Goal: Navigation & Orientation: Find specific page/section

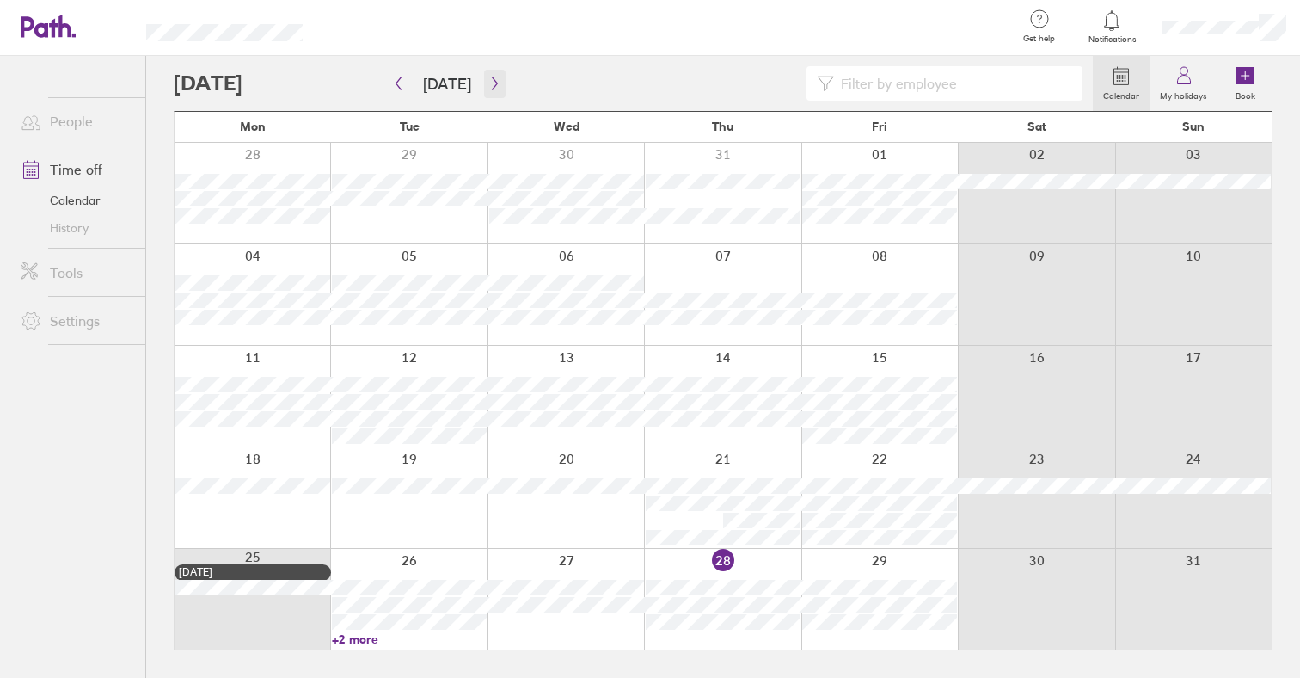
click at [497, 86] on button "button" at bounding box center [495, 84] width 22 height 28
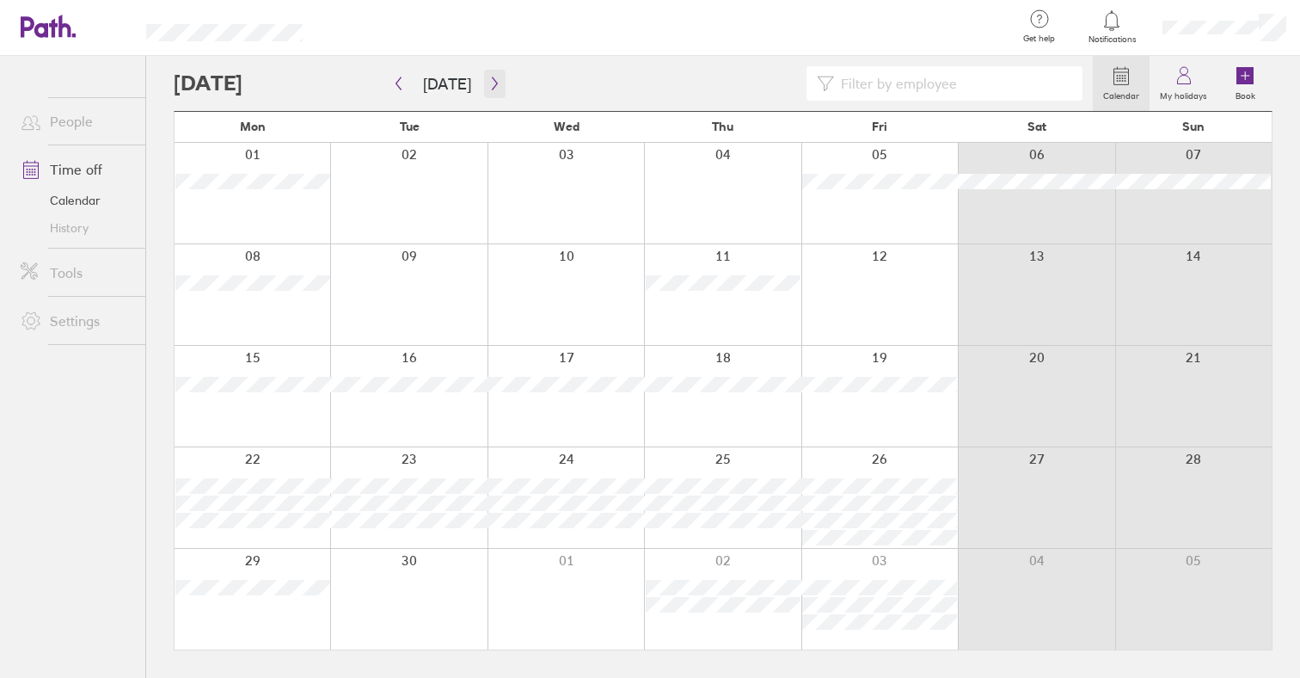
click at [497, 86] on button "button" at bounding box center [495, 84] width 22 height 28
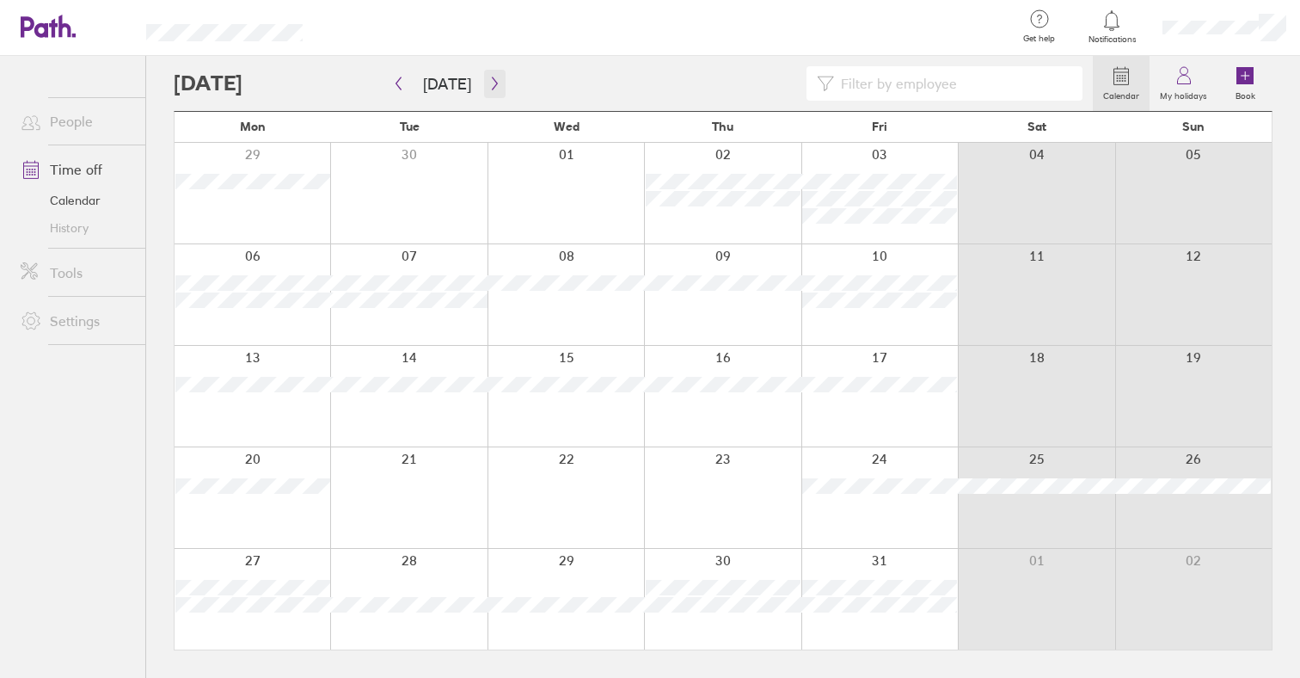
click at [497, 86] on button "button" at bounding box center [495, 84] width 22 height 28
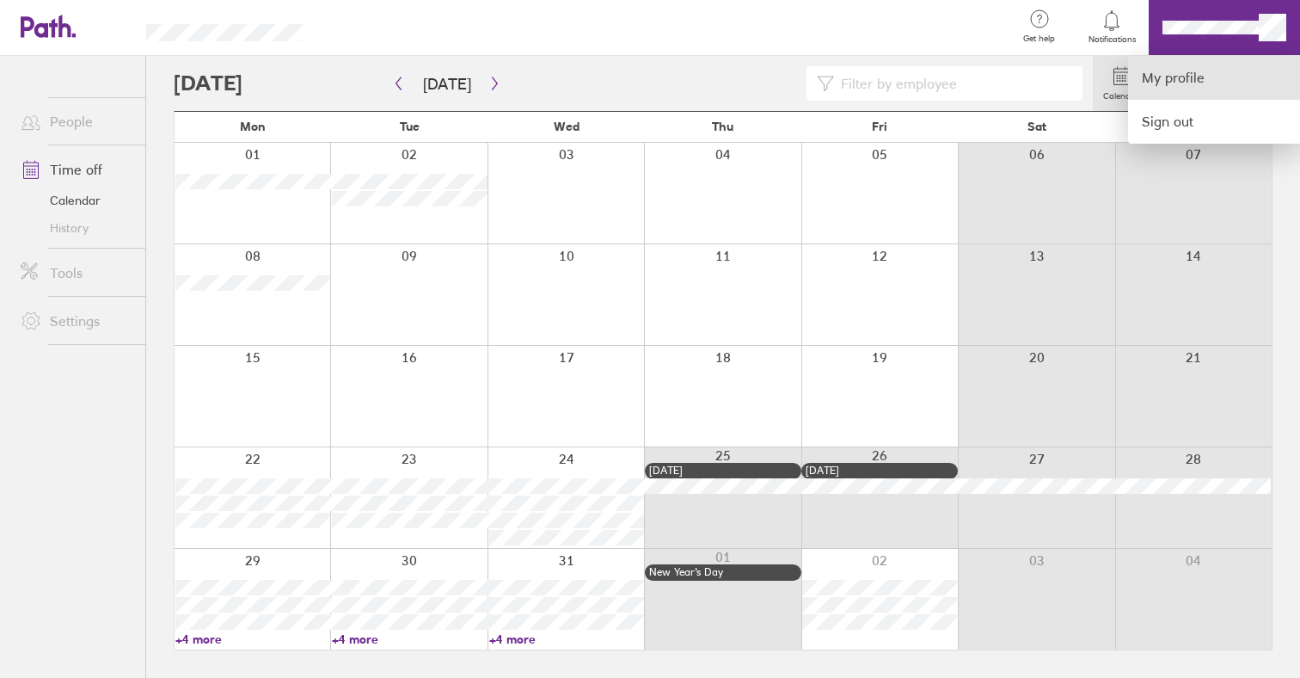
click at [1195, 74] on link "My profile" at bounding box center [1214, 78] width 172 height 44
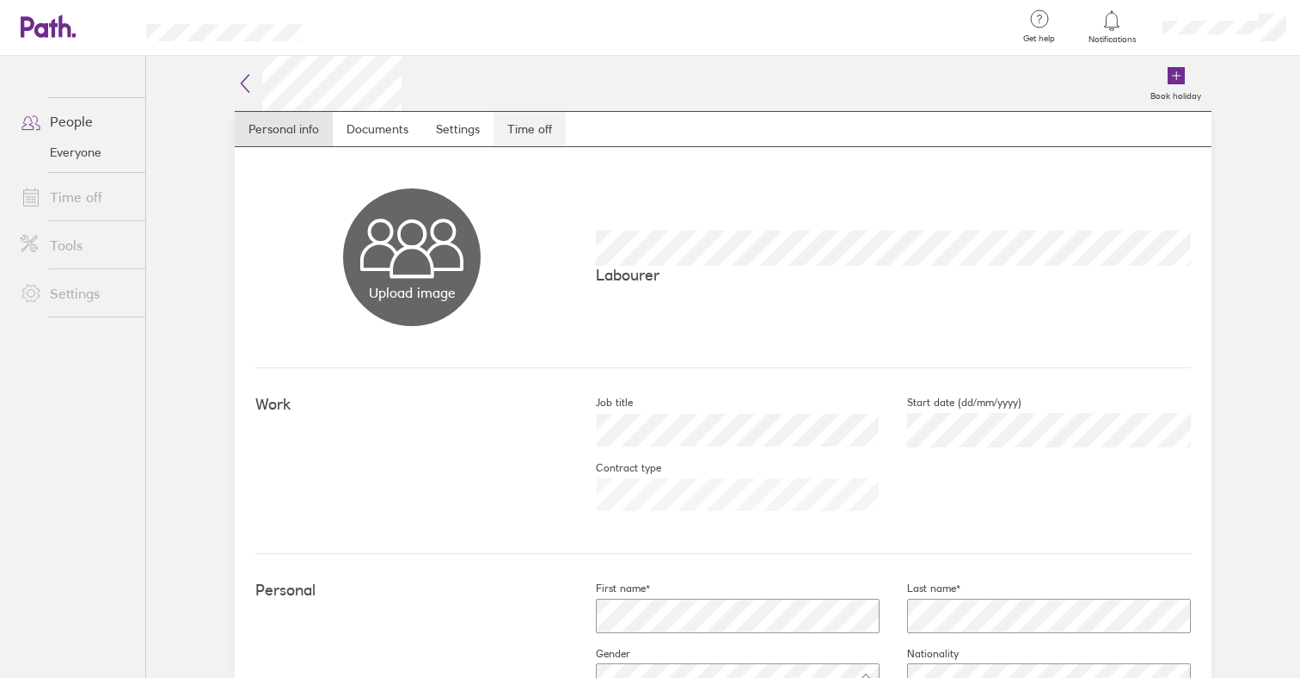
click at [521, 127] on link "Time off" at bounding box center [530, 129] width 72 height 34
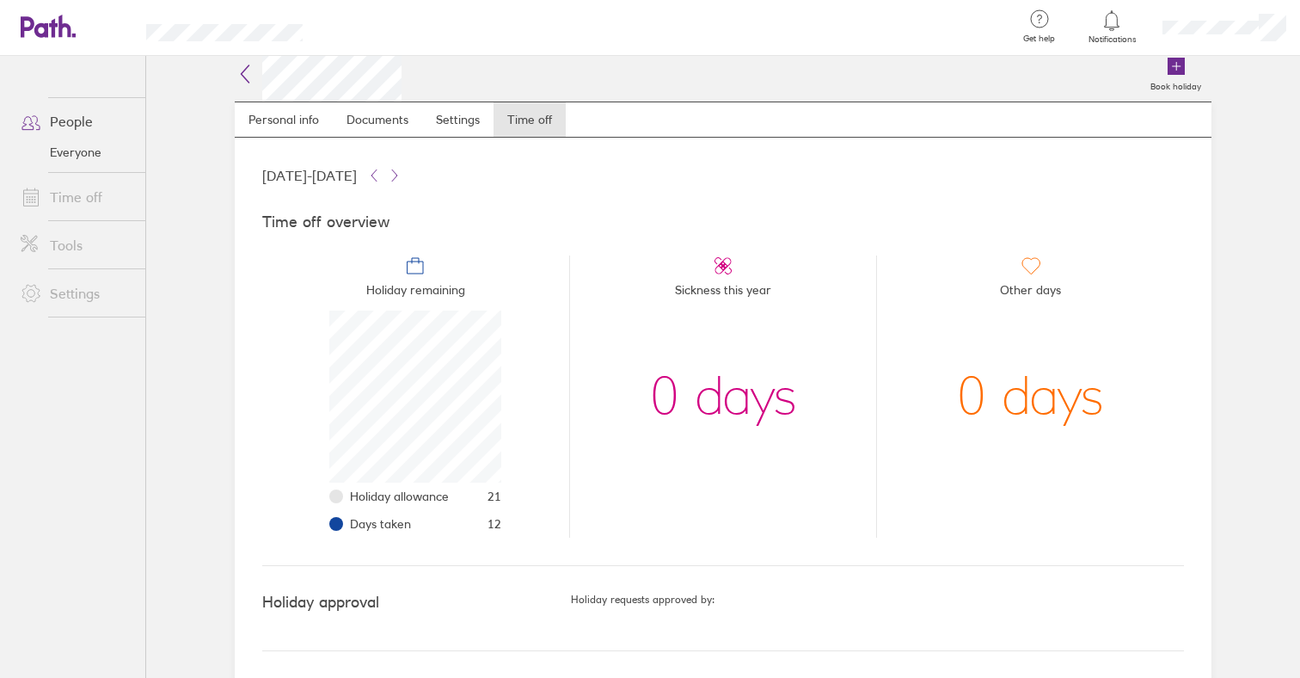
scroll to position [9, 0]
click at [87, 156] on link "Everyone" at bounding box center [76, 152] width 138 height 28
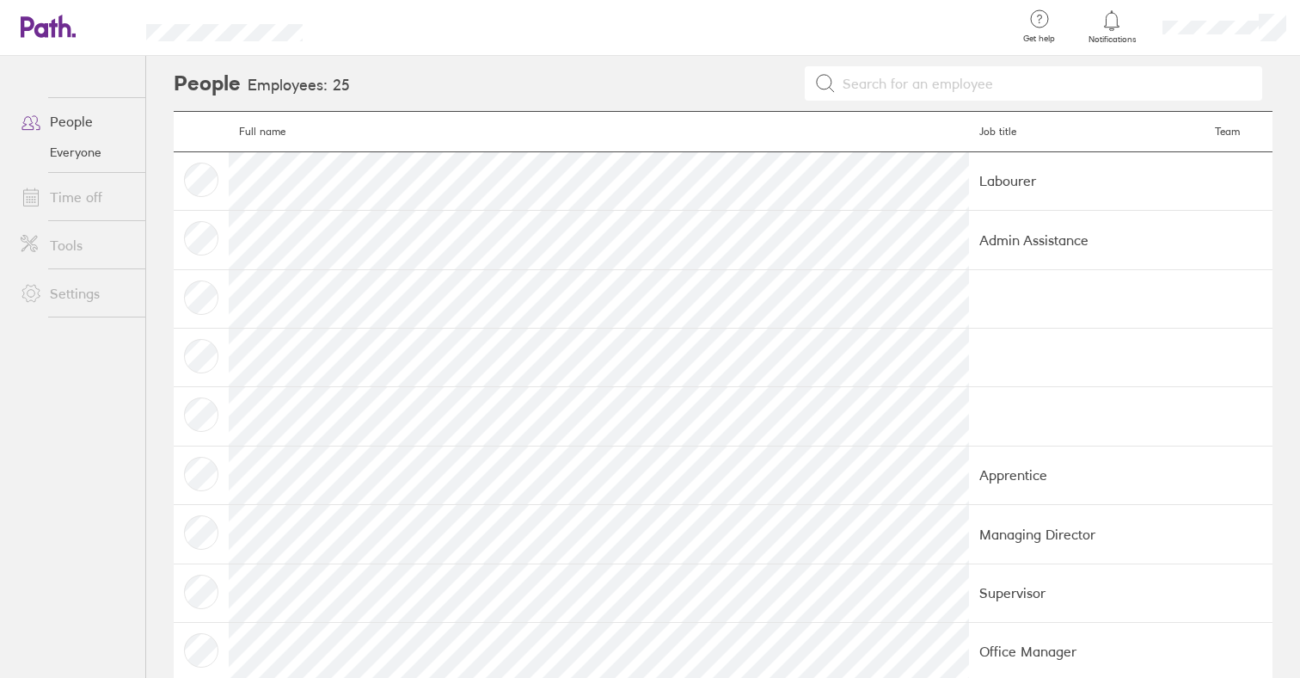
click at [969, 187] on td "Labourer" at bounding box center [1087, 180] width 236 height 58
click at [37, 23] on icon at bounding box center [48, 26] width 55 height 23
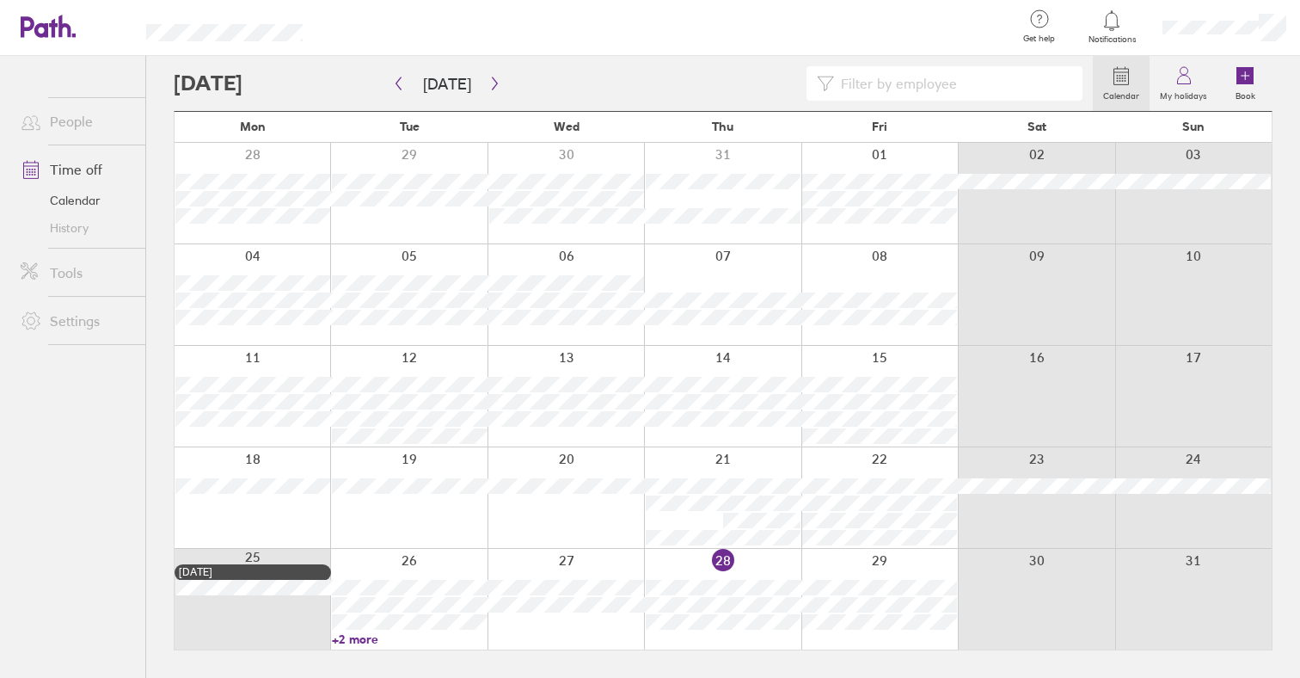
click at [49, 15] on icon at bounding box center [48, 26] width 55 height 23
